Goal: Task Accomplishment & Management: Manage account settings

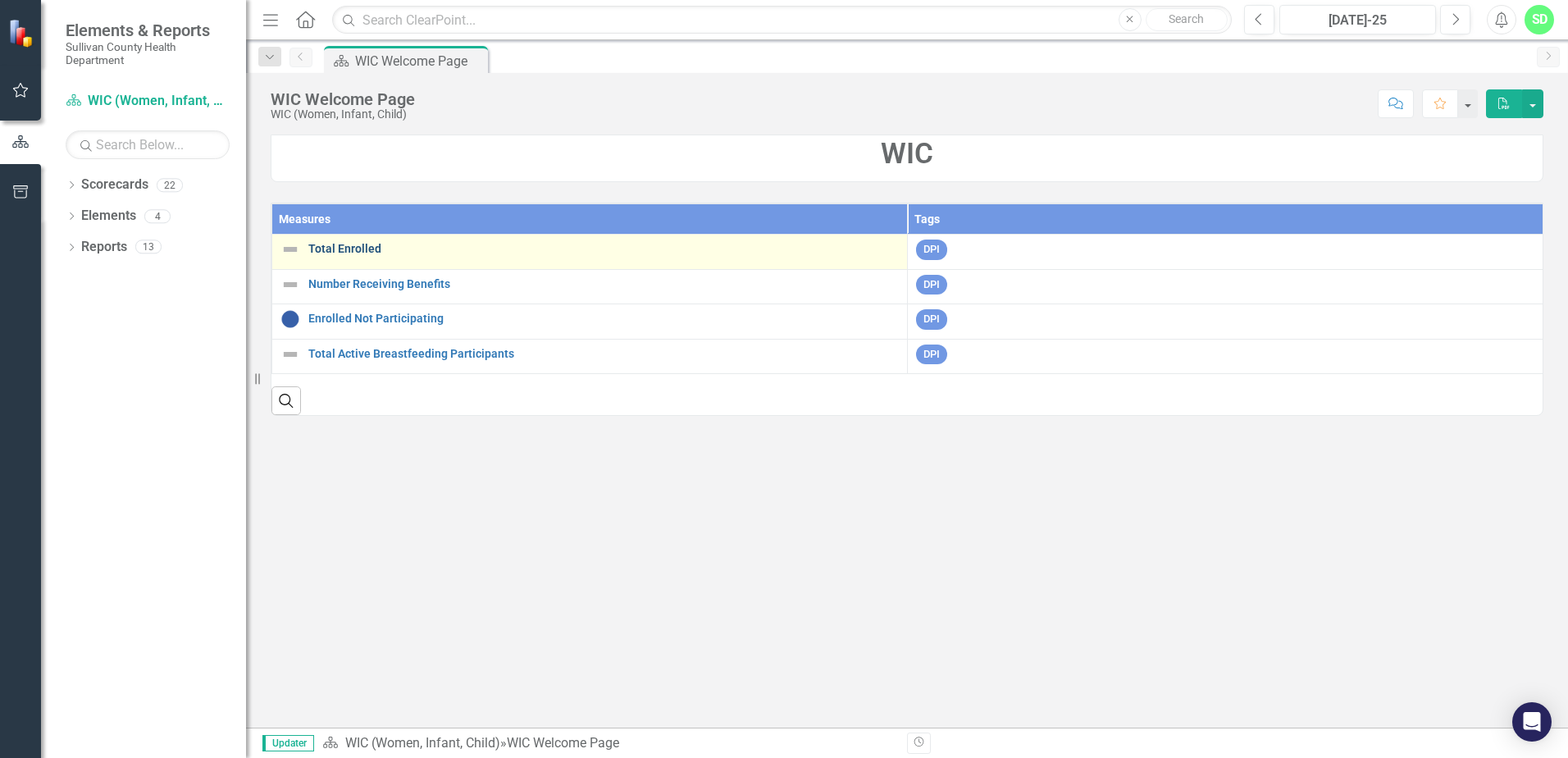
click at [352, 248] on link "Total Enrolled" at bounding box center [603, 249] width 591 height 12
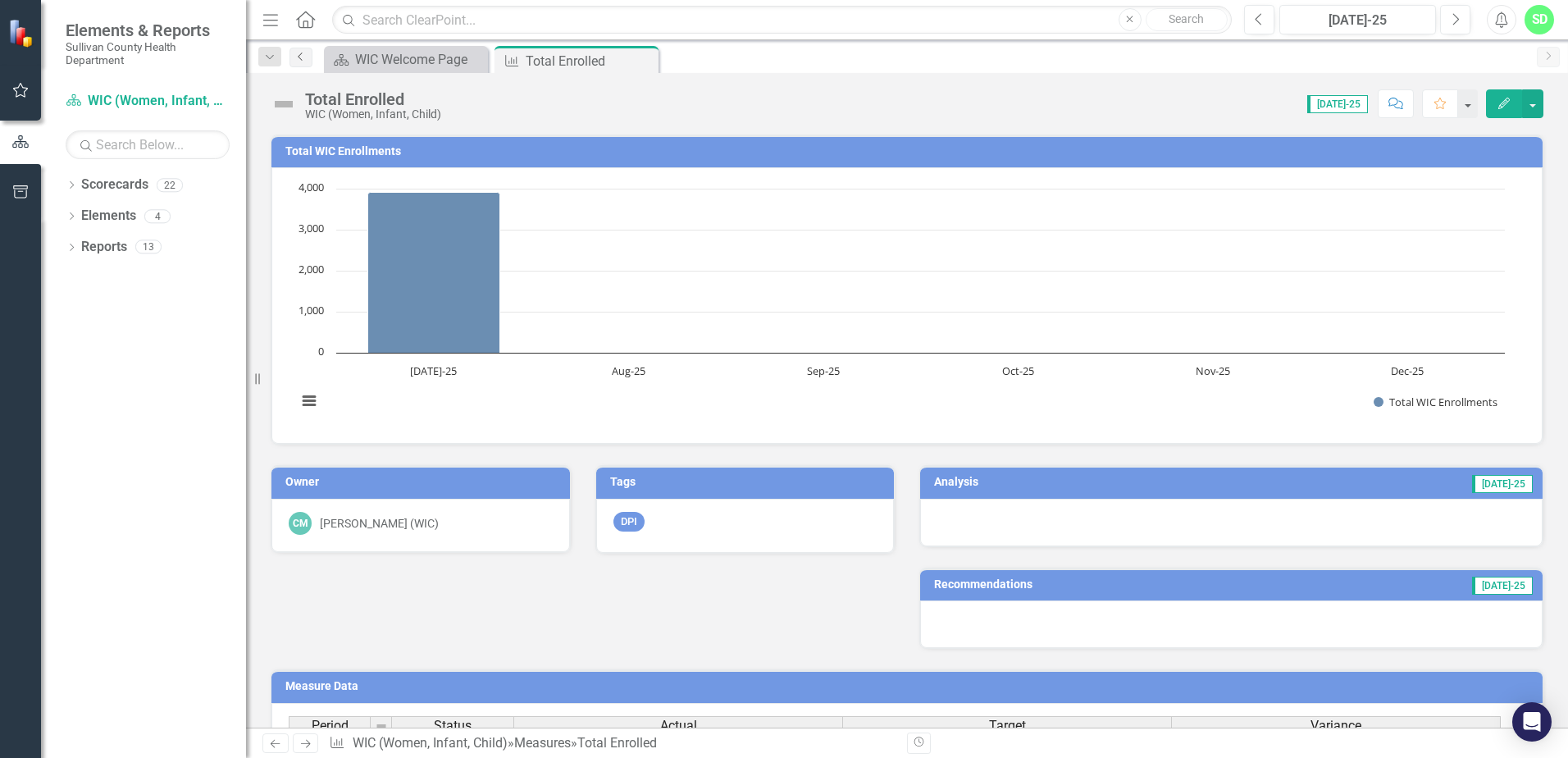
click at [298, 58] on icon "Previous" at bounding box center [300, 56] width 13 height 10
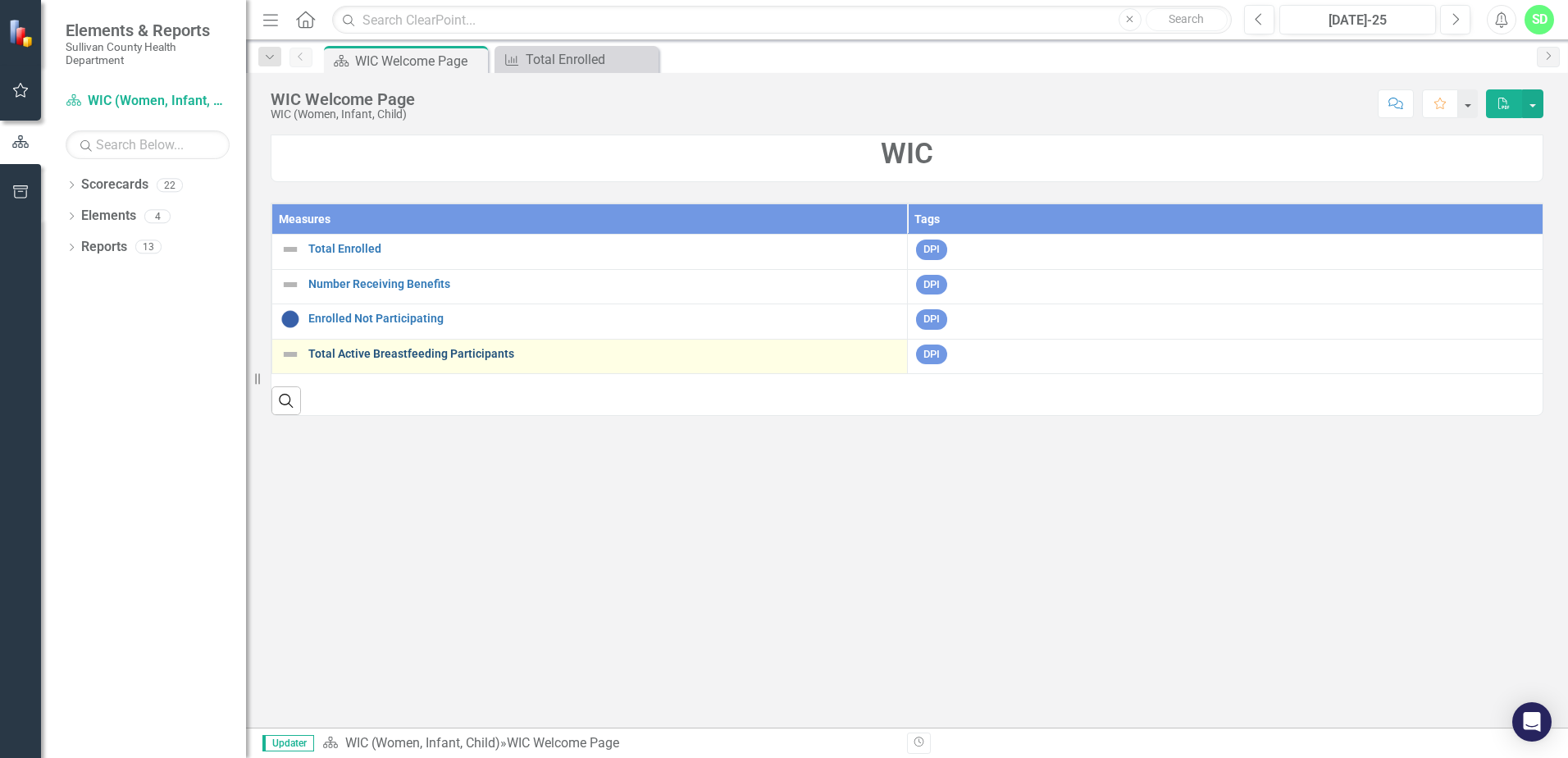
click at [412, 354] on link "Total Active Breastfeeding Participants" at bounding box center [603, 354] width 591 height 12
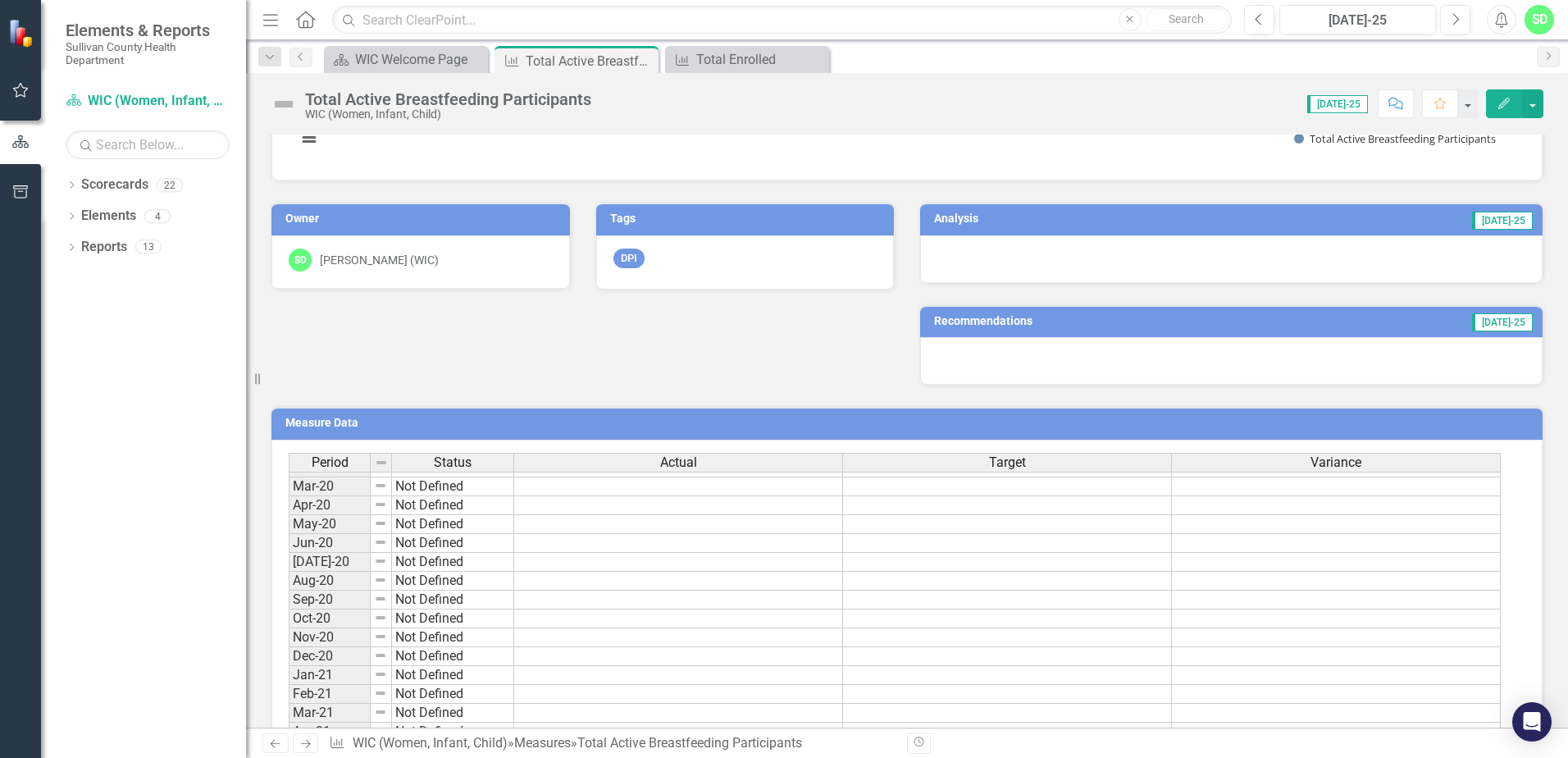
scroll to position [63, 0]
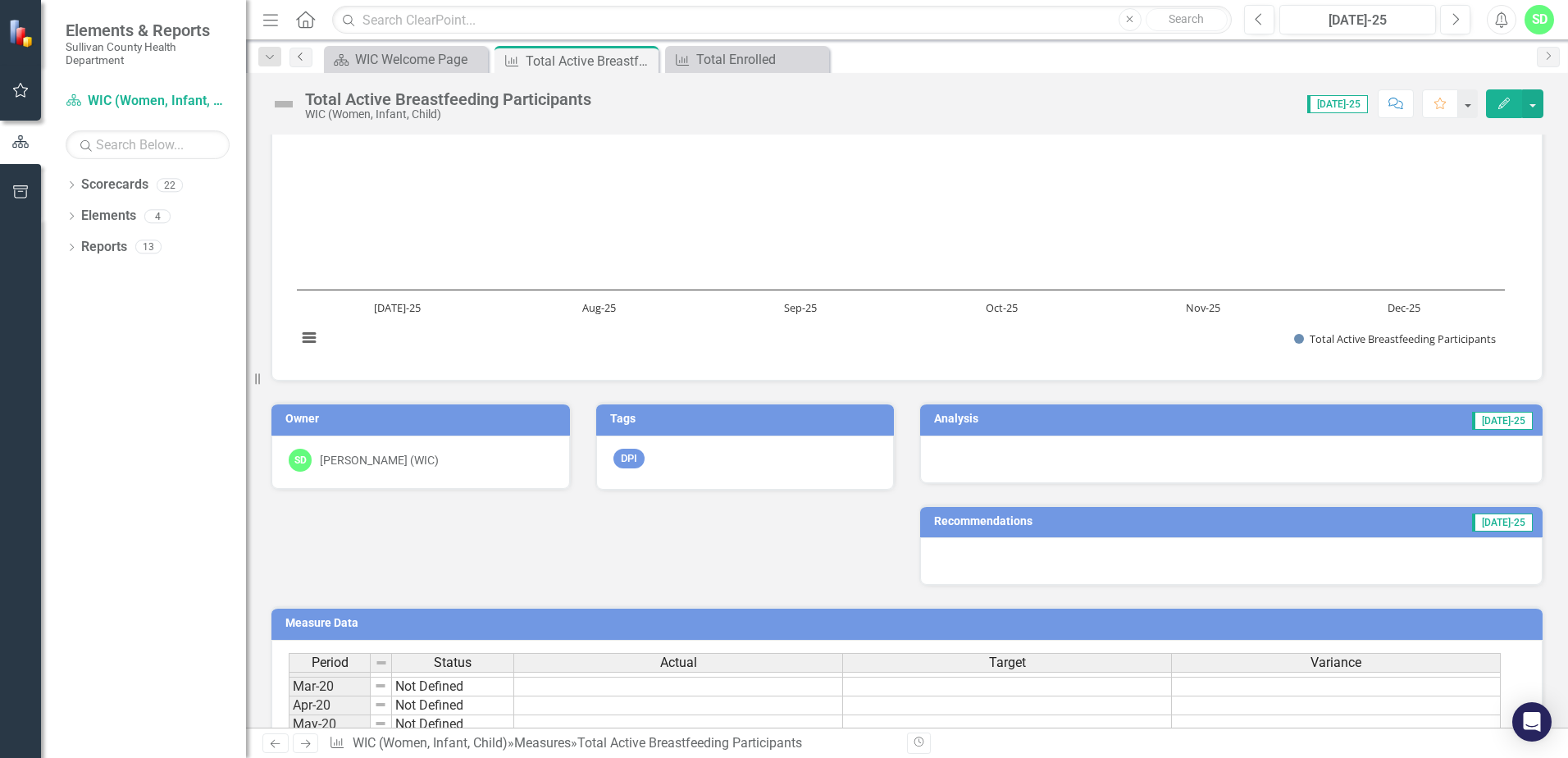
click at [305, 52] on icon "Previous" at bounding box center [300, 56] width 13 height 10
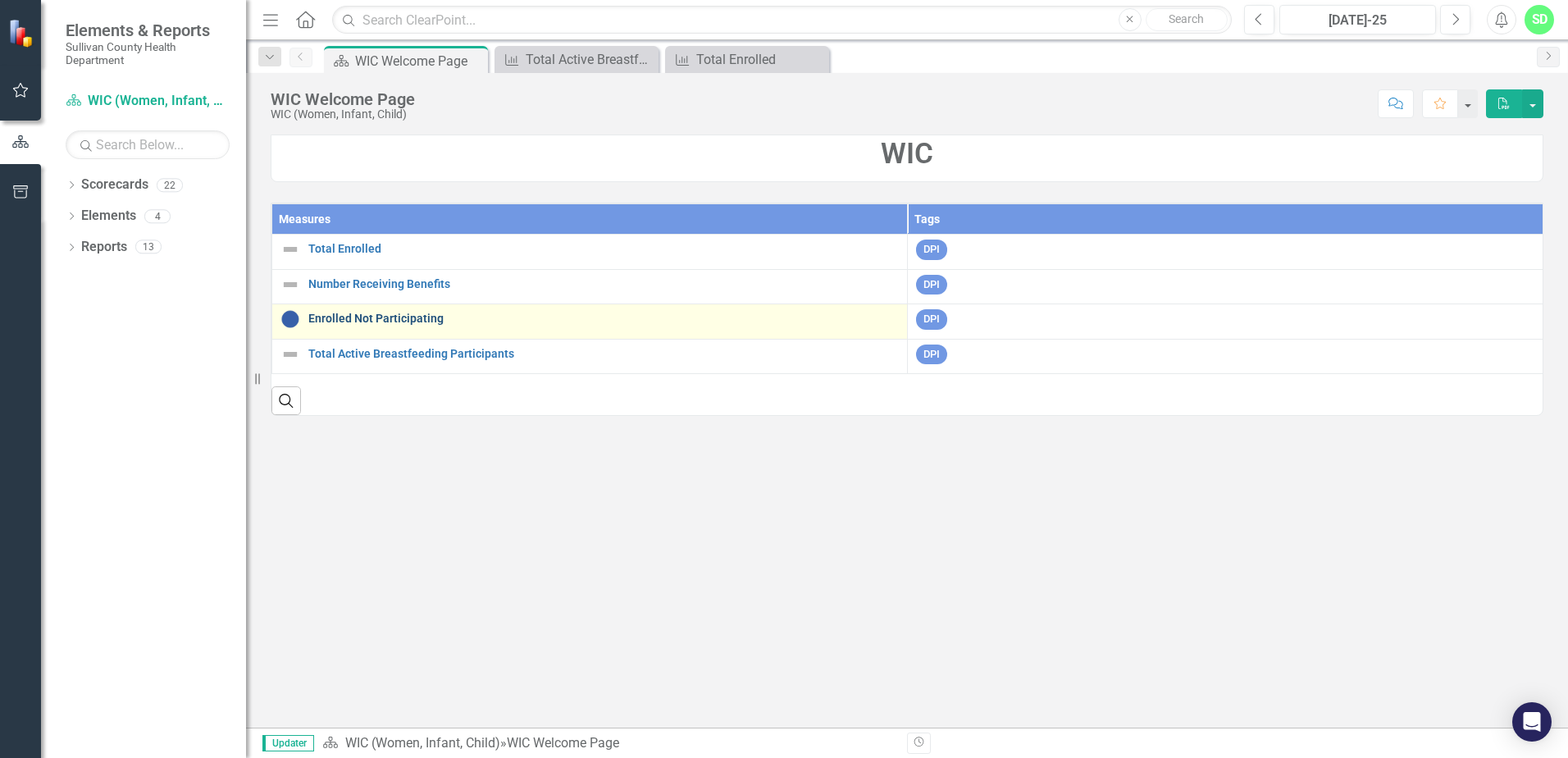
click at [386, 316] on link "Enrolled Not Participating" at bounding box center [603, 319] width 591 height 12
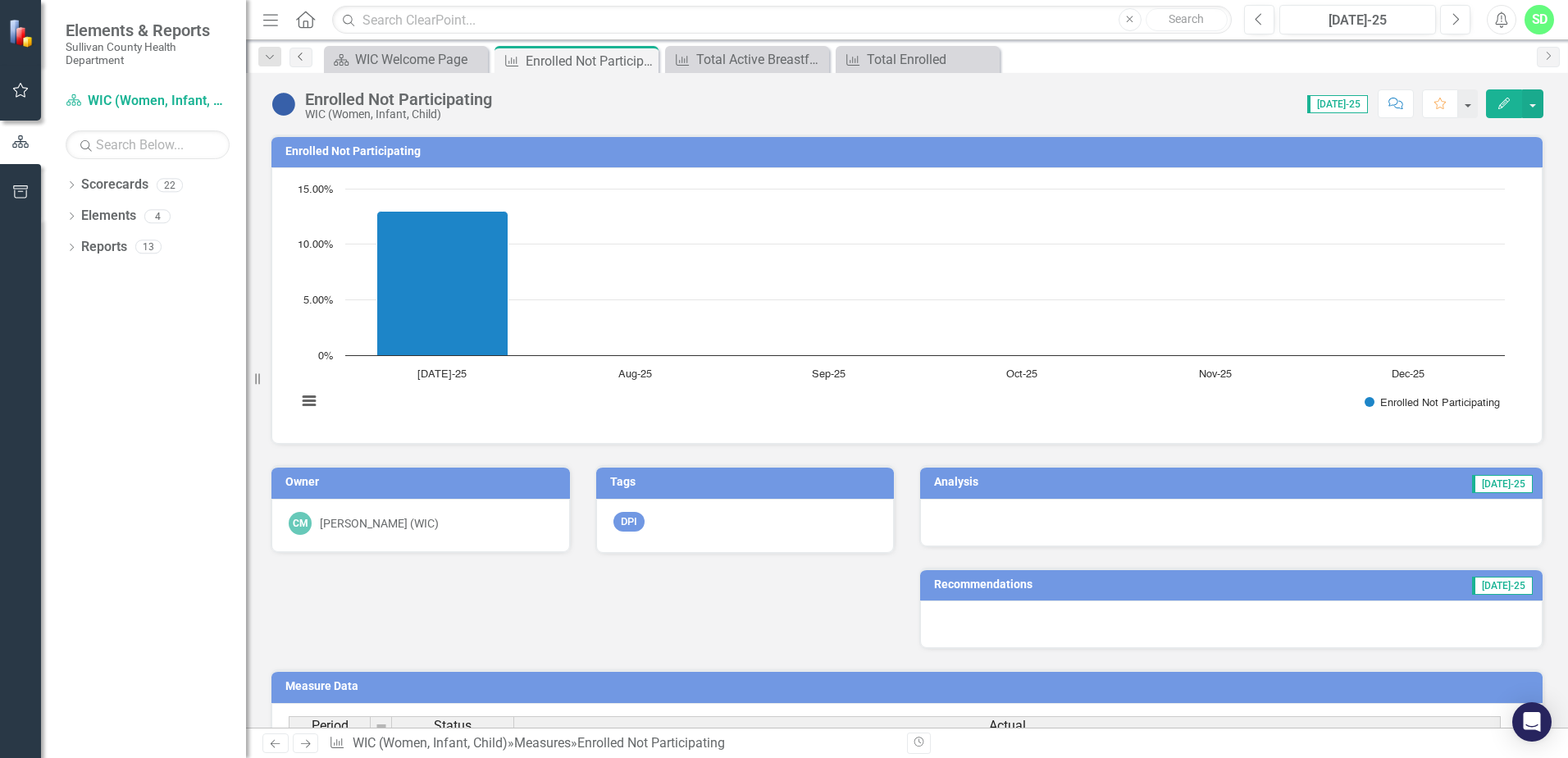
click at [306, 60] on icon "Previous" at bounding box center [300, 56] width 13 height 10
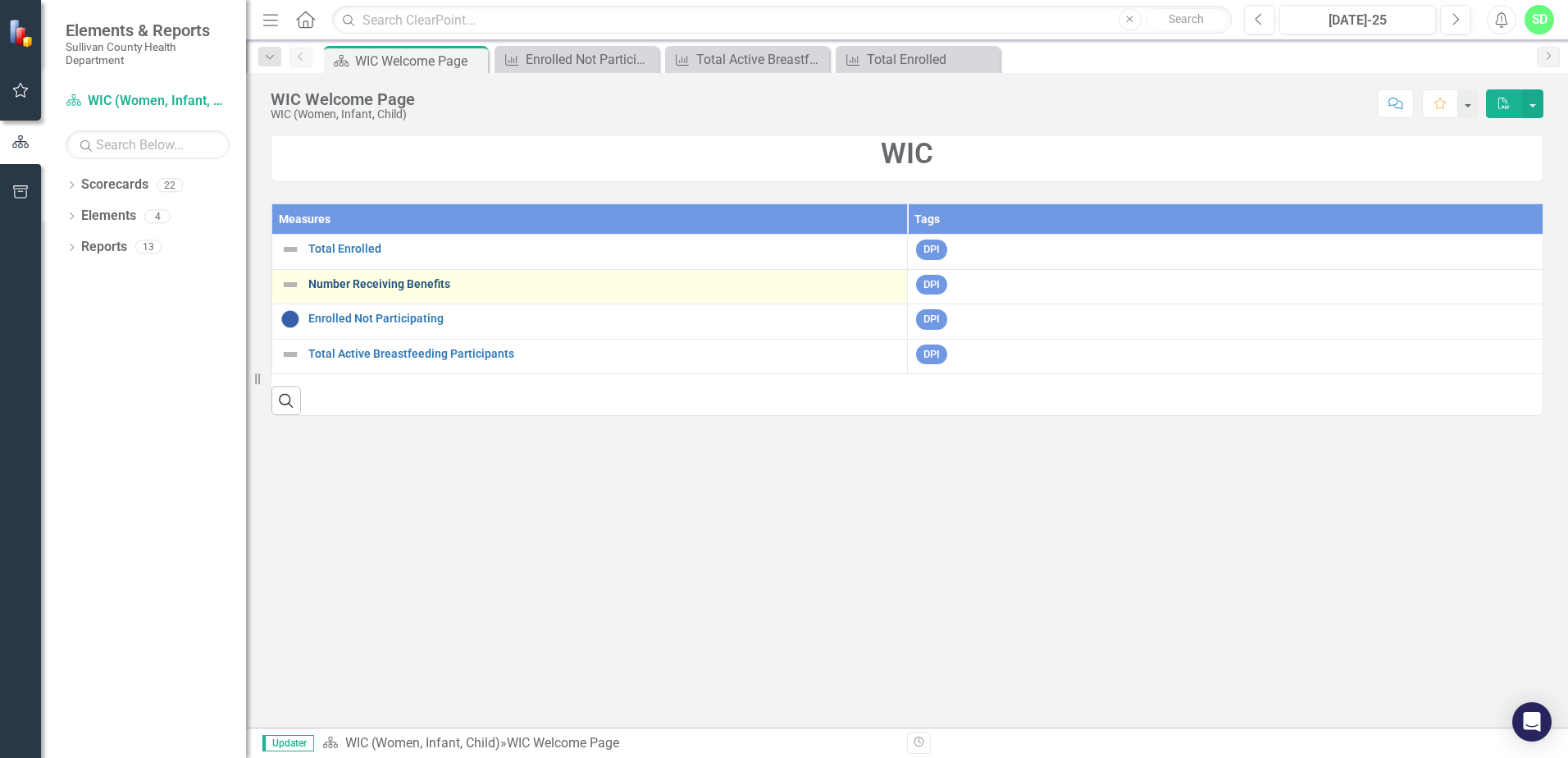
click at [357, 283] on link "Number Receiving Benefits" at bounding box center [603, 284] width 591 height 12
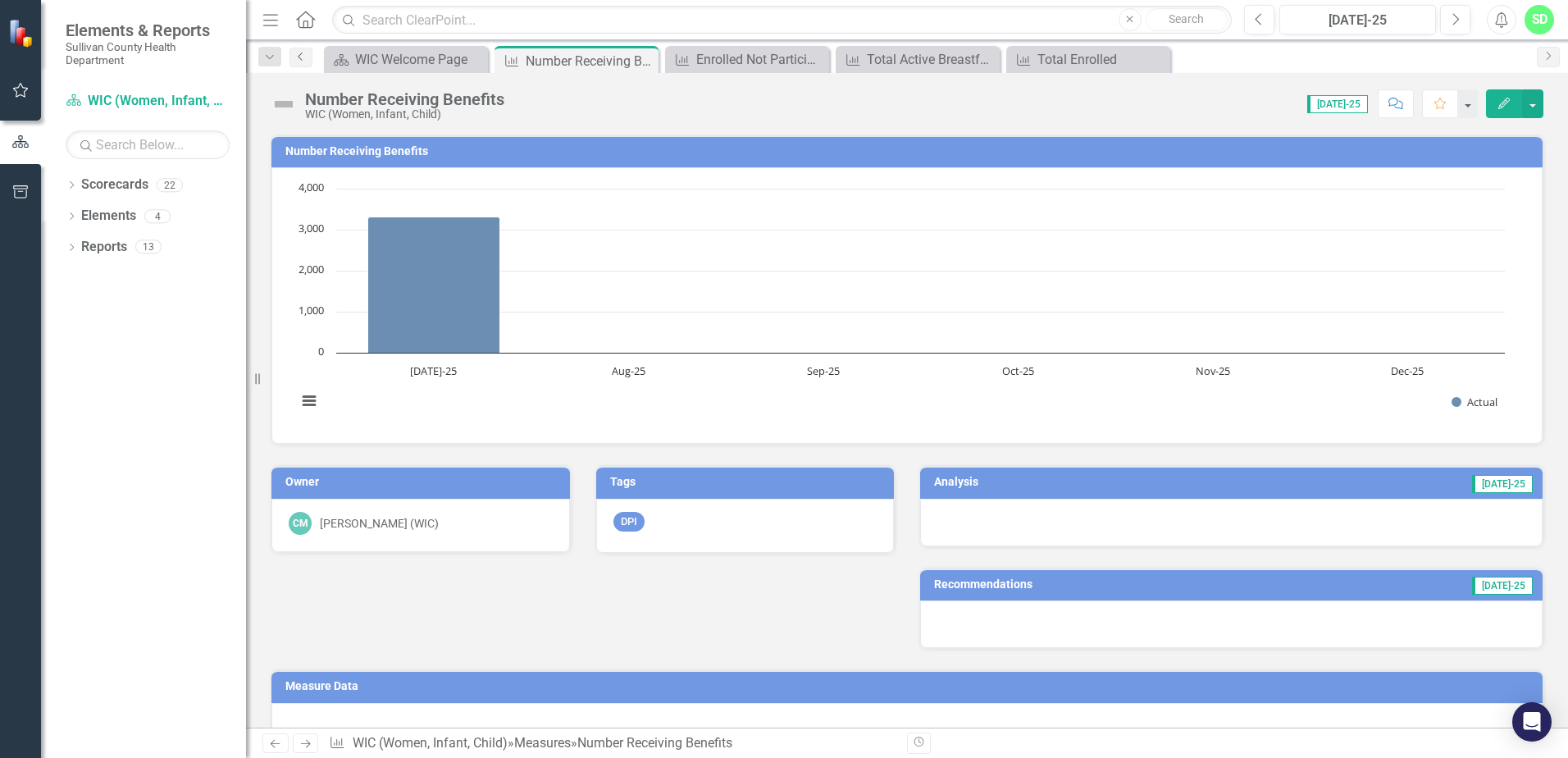
click at [299, 60] on icon "Previous" at bounding box center [300, 56] width 13 height 10
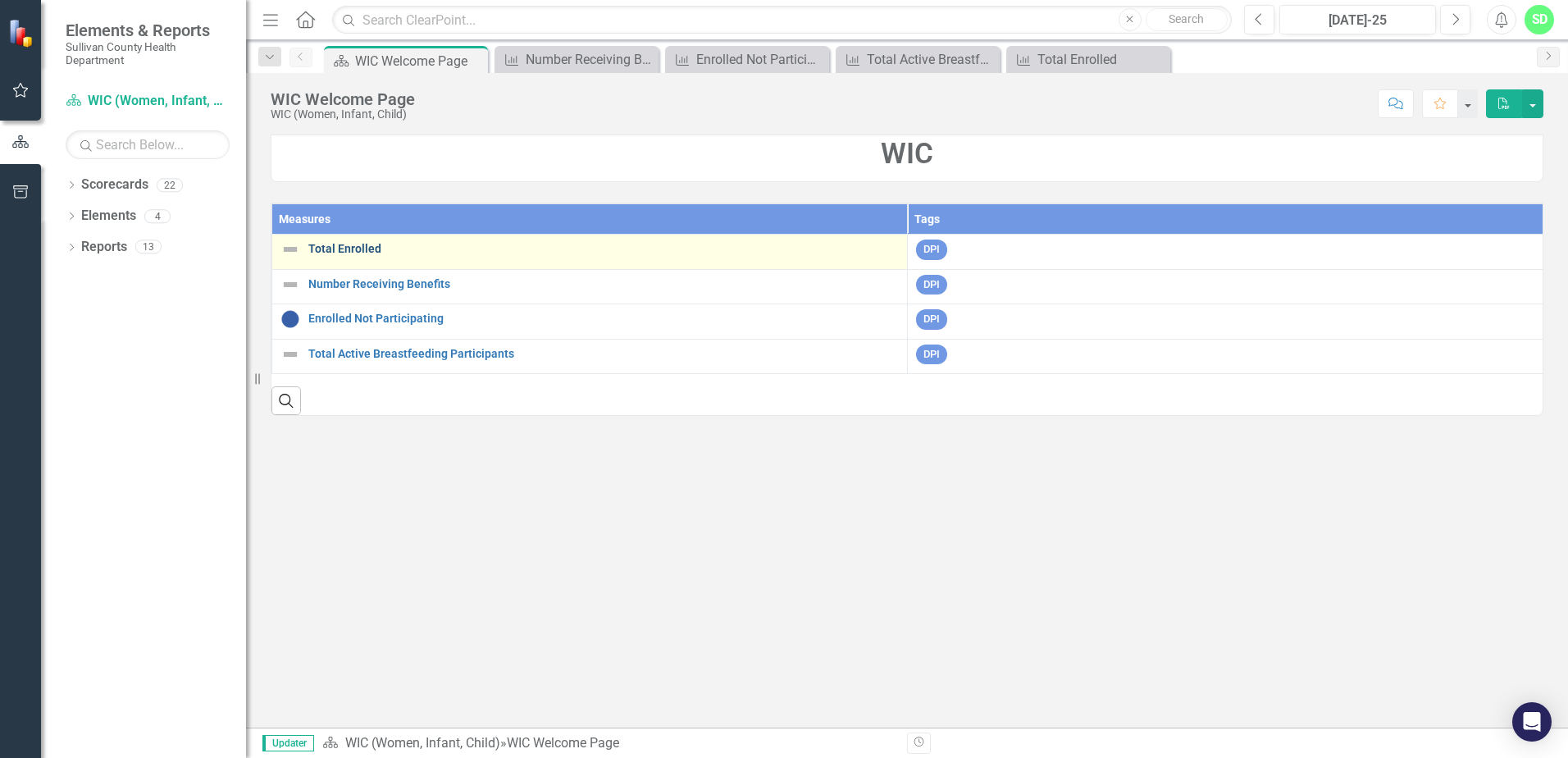
click at [368, 244] on link "Total Enrolled" at bounding box center [603, 249] width 591 height 12
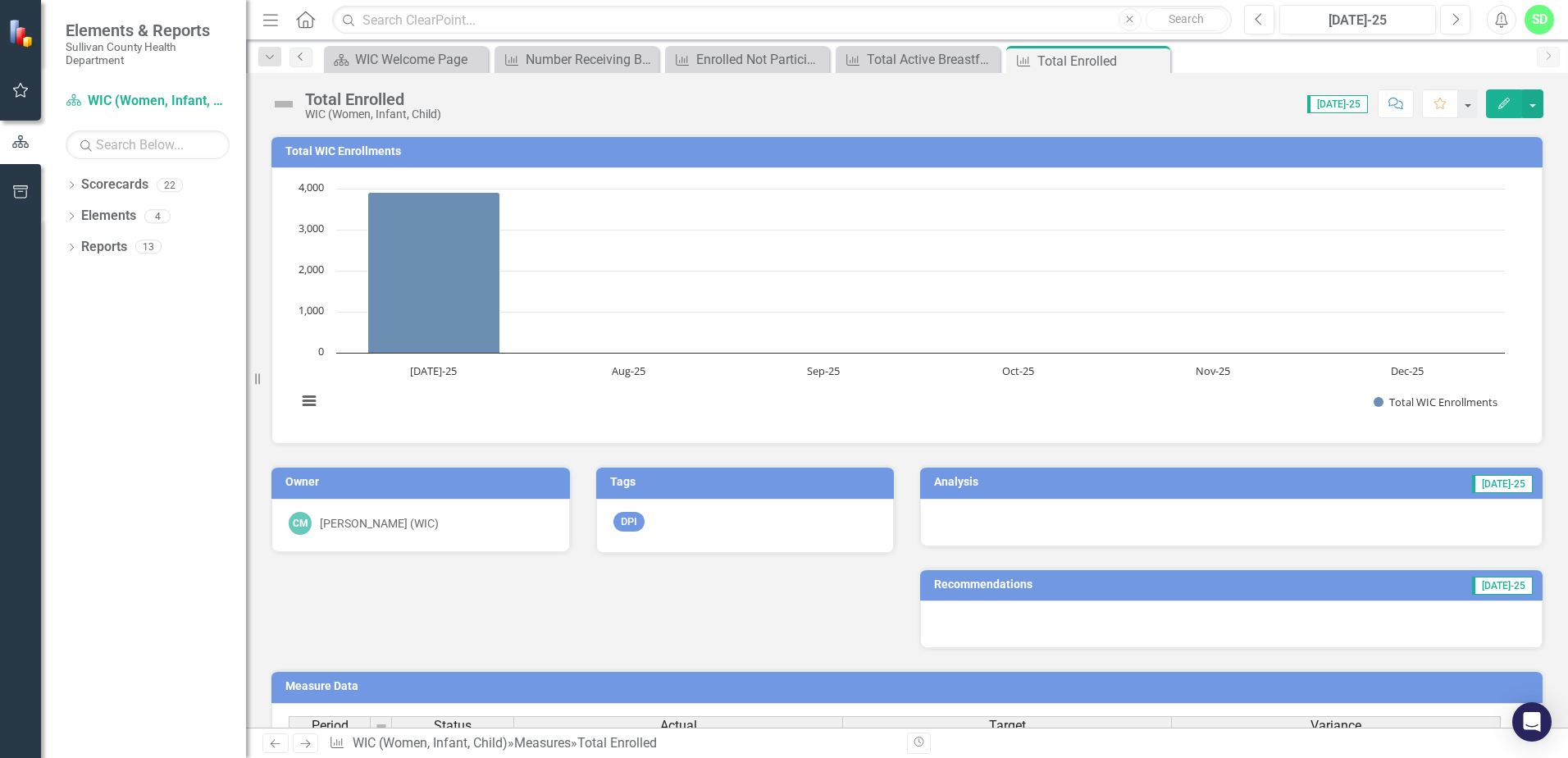
click at [308, 54] on link "Previous" at bounding box center [301, 58] width 23 height 20
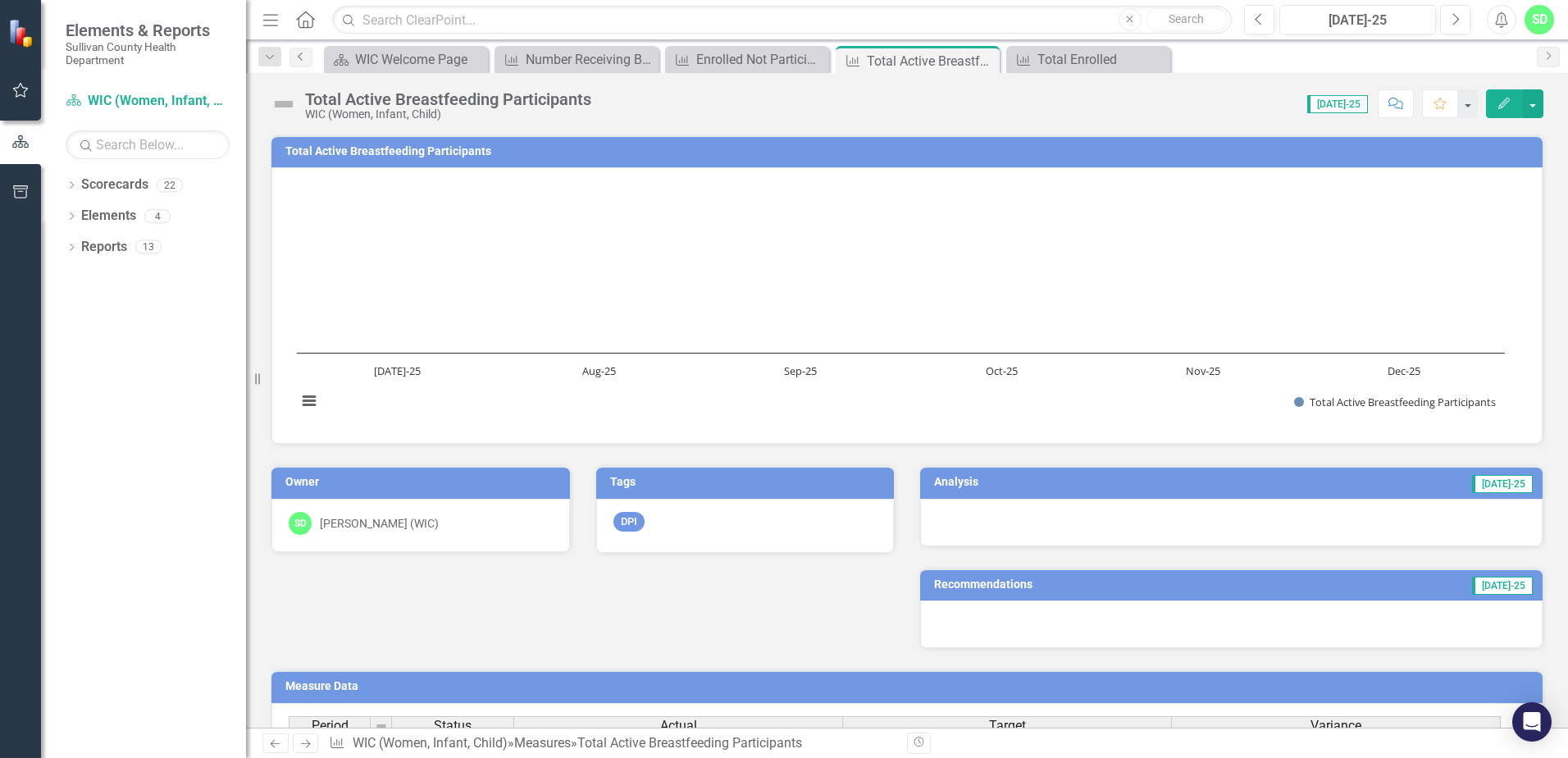
click at [303, 53] on icon "Previous" at bounding box center [300, 56] width 13 height 10
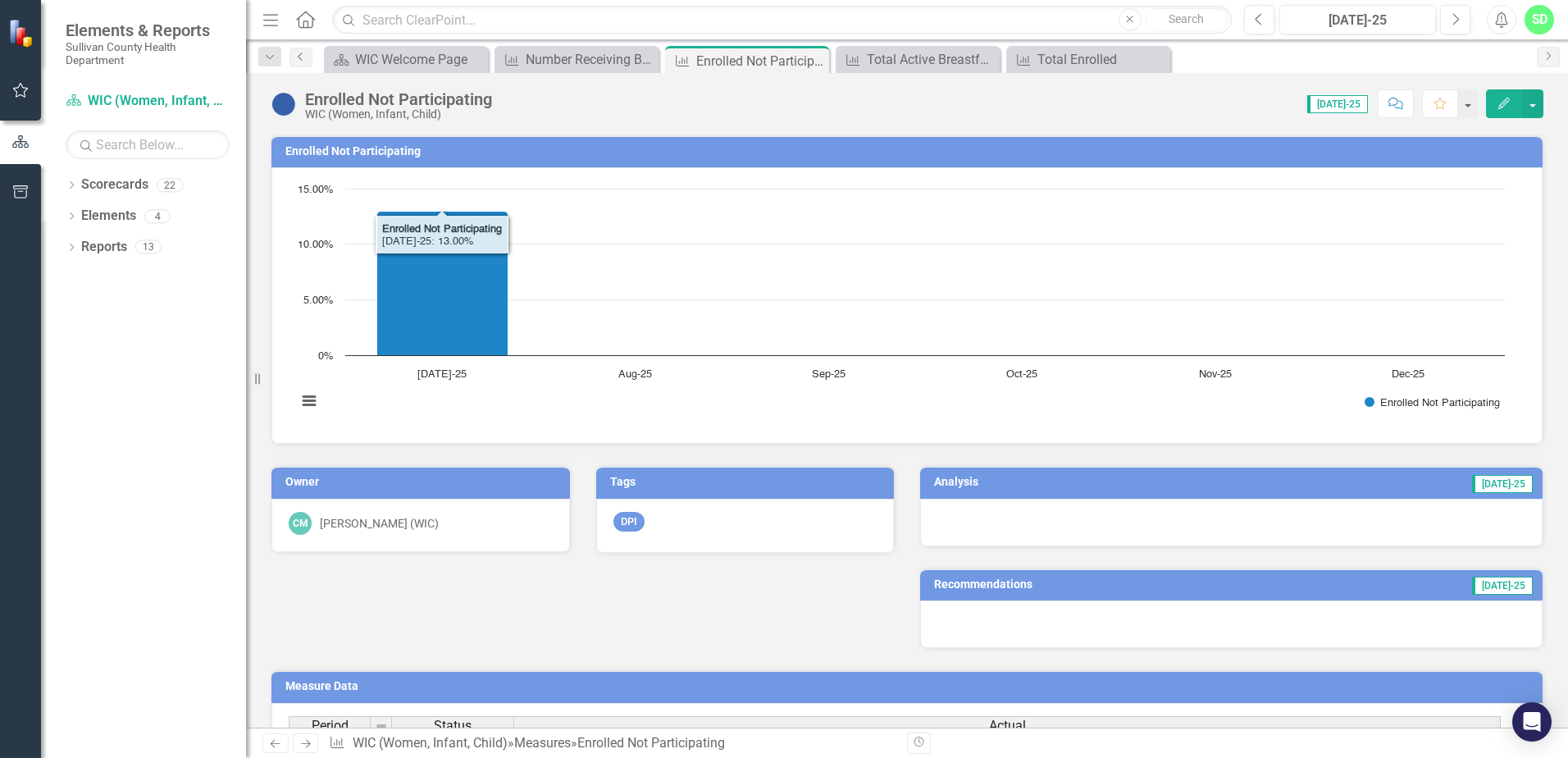
click at [309, 64] on link "Previous" at bounding box center [301, 58] width 23 height 20
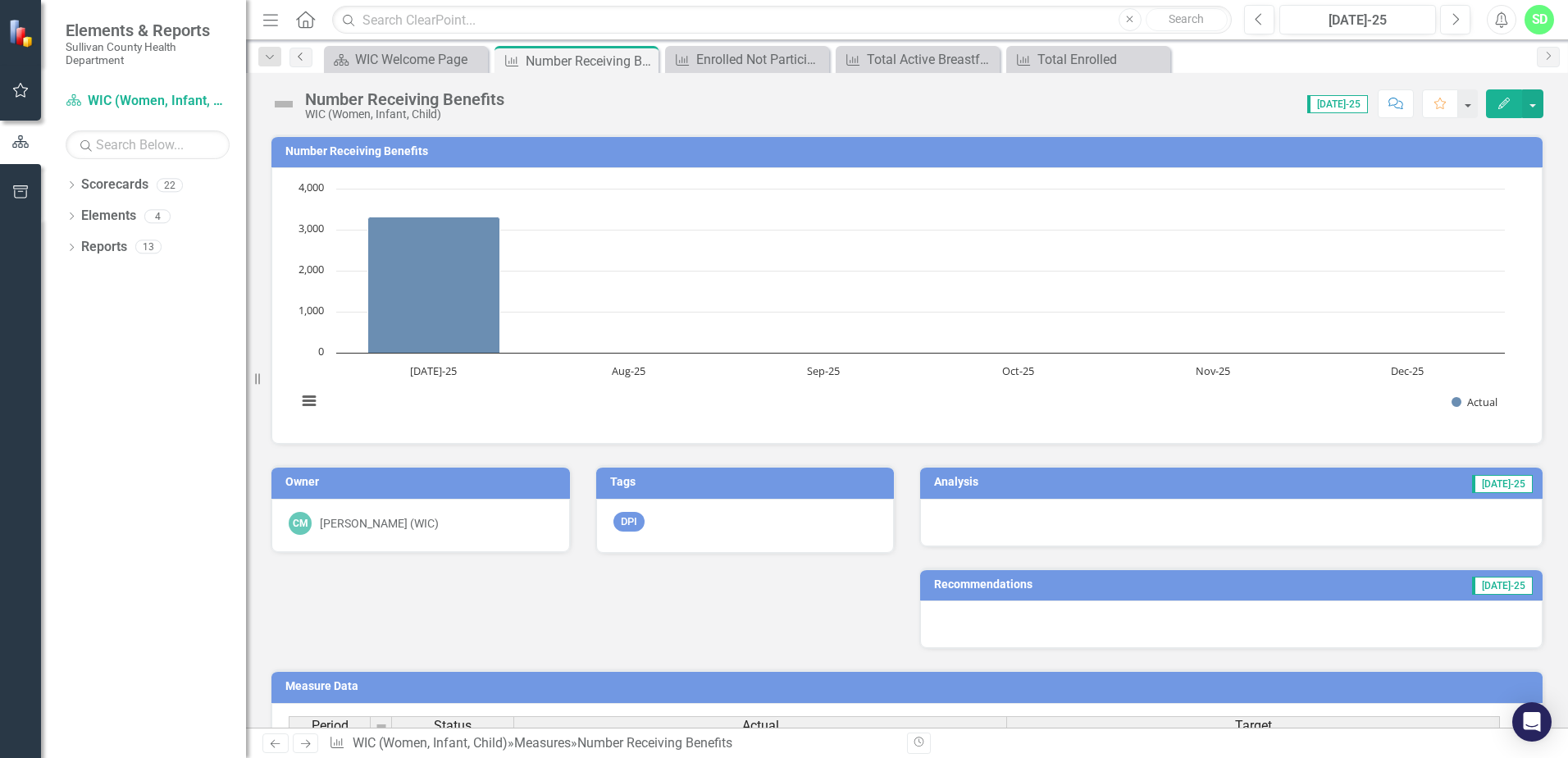
click at [309, 64] on link "Previous" at bounding box center [301, 58] width 23 height 20
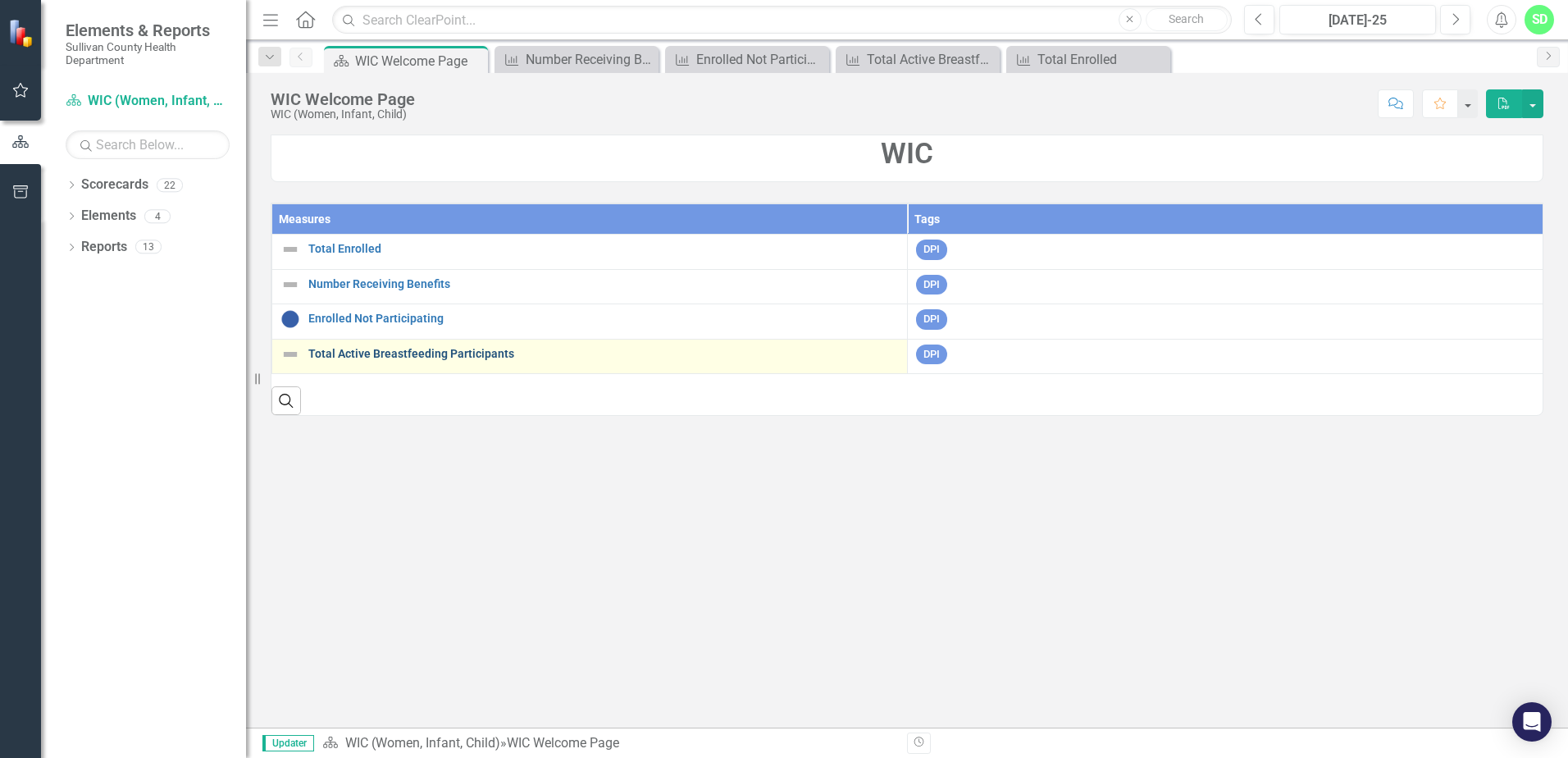
click at [355, 357] on link "Total Active Breastfeeding Participants" at bounding box center [603, 354] width 591 height 12
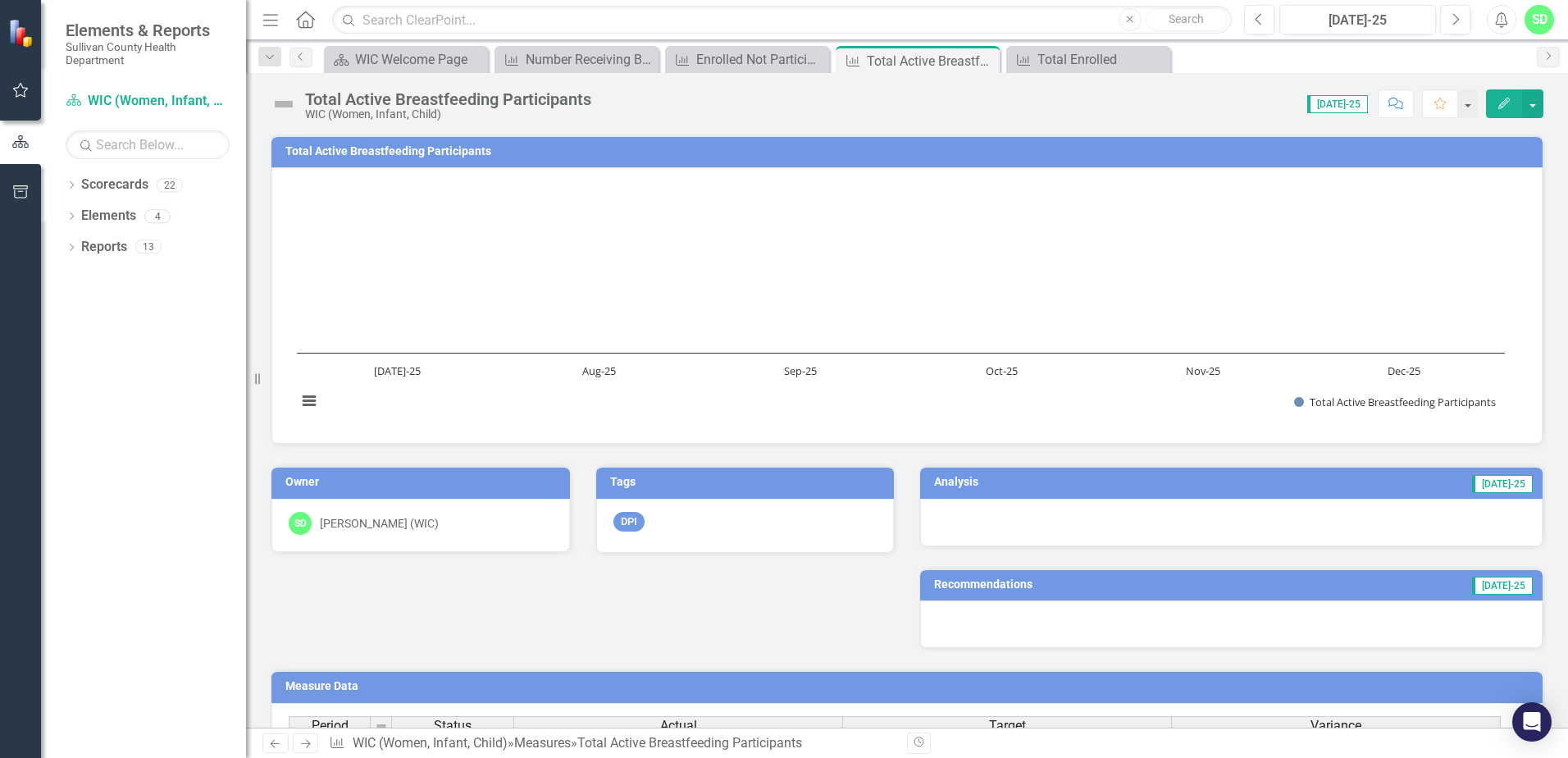
click at [1496, 112] on button "Edit" at bounding box center [1503, 104] width 36 height 28
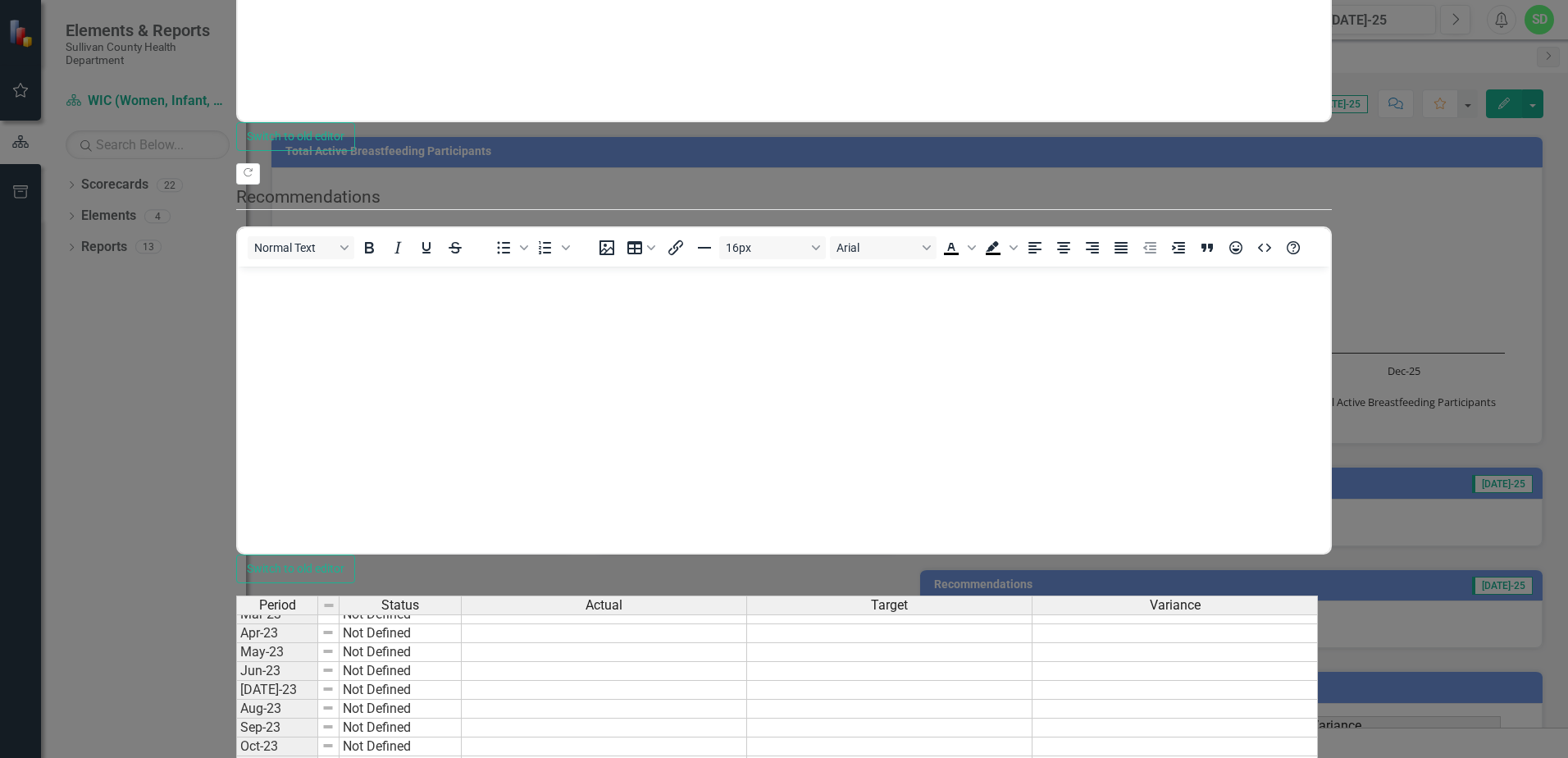
drag, startPoint x: 952, startPoint y: 603, endPoint x: 1144, endPoint y: 634, distance: 194.5
type textarea "270"
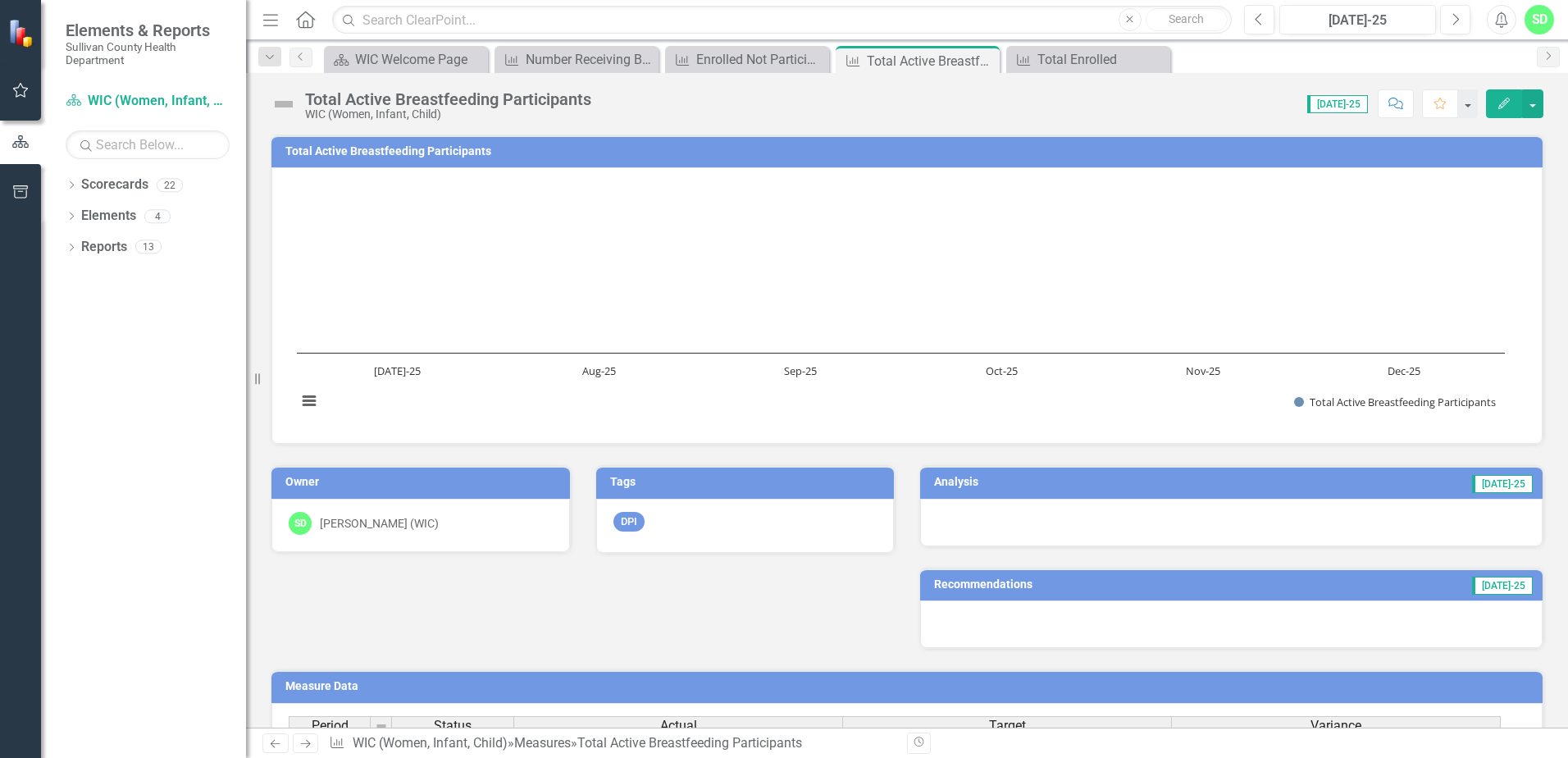
click at [1543, 16] on div "SD" at bounding box center [1539, 20] width 29 height 29
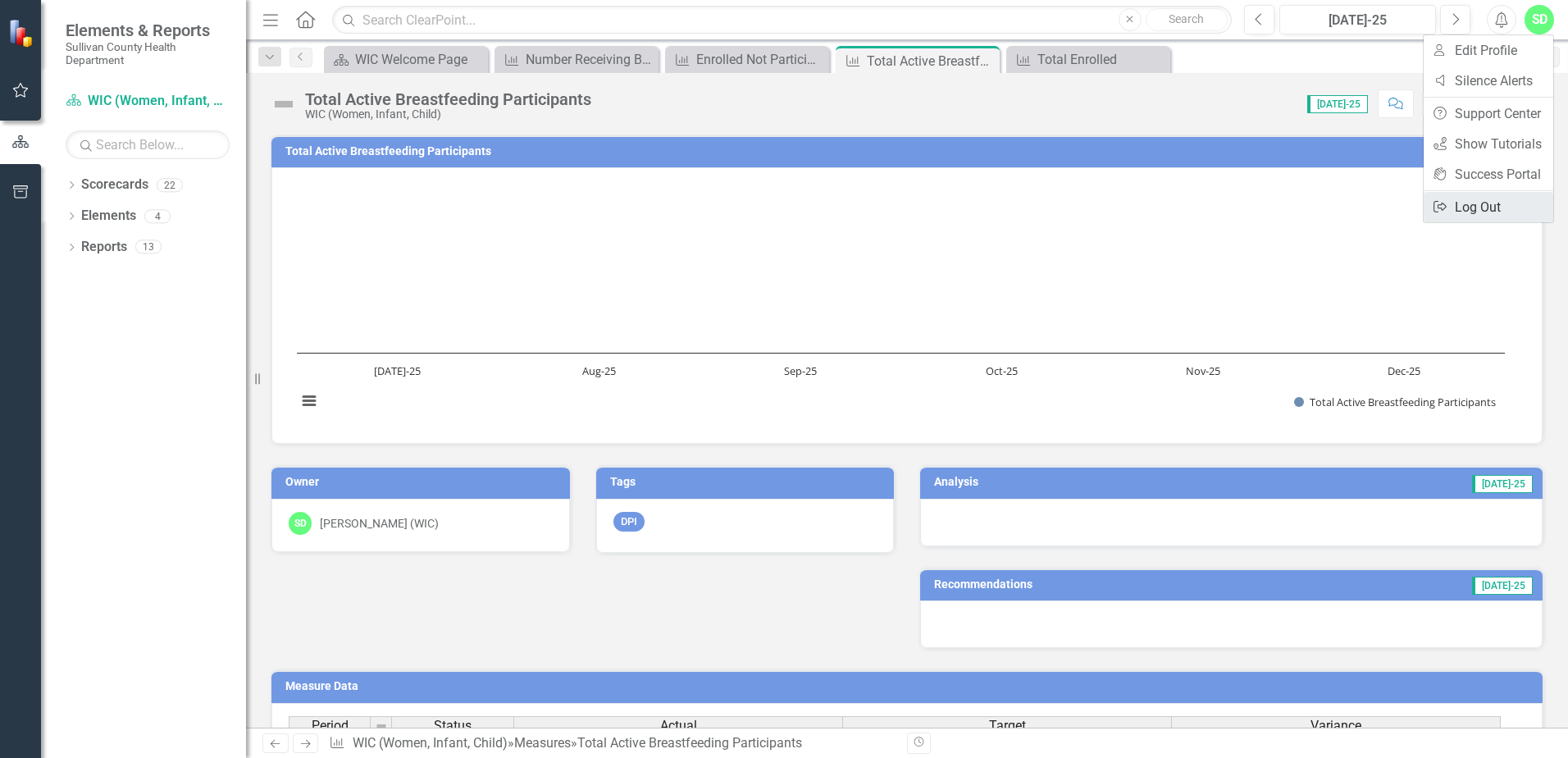
click at [1508, 203] on link "Logout Log Out" at bounding box center [1488, 207] width 130 height 30
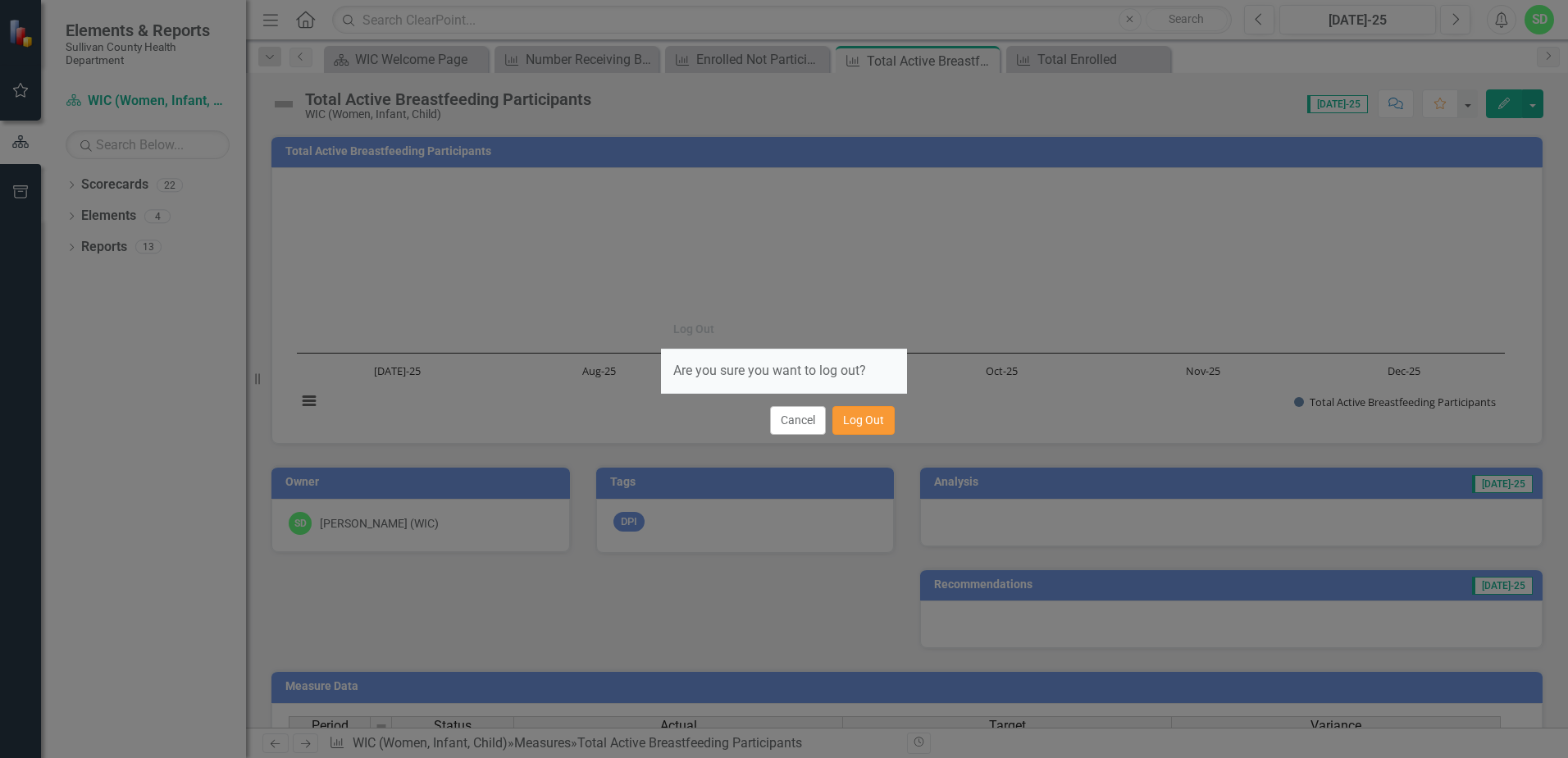
click at [861, 430] on button "Log Out" at bounding box center [864, 420] width 62 height 28
